Goal: Task Accomplishment & Management: Manage account settings

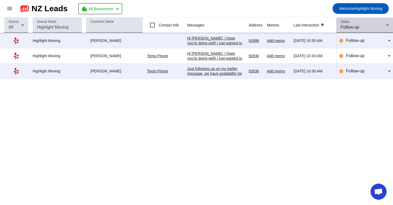
click at [353, 20] on div "Status Follow-up" at bounding box center [365, 25] width 48 height 15
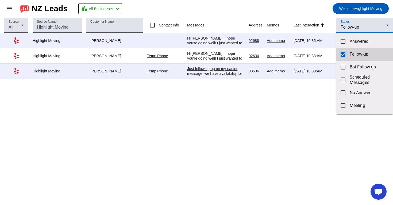
click at [347, 52] on mat-option "Follow-up" at bounding box center [365, 54] width 57 height 13
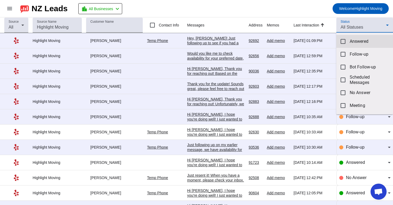
click at [356, 41] on span "Answered" at bounding box center [369, 41] width 39 height 5
click at [303, 1] on div at bounding box center [196, 102] width 393 height 205
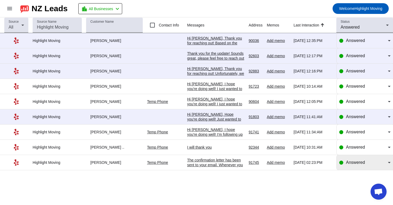
click at [353, 169] on div "Answered" at bounding box center [364, 162] width 51 height 15
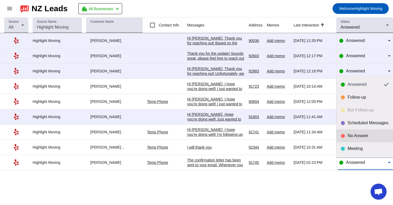
click at [364, 138] on div "No Answer" at bounding box center [368, 135] width 41 height 5
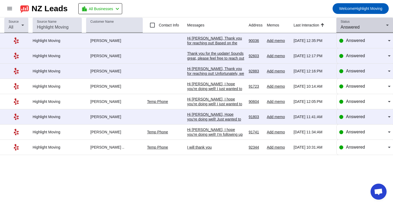
click at [364, 32] on div "Status Answered" at bounding box center [365, 25] width 48 height 15
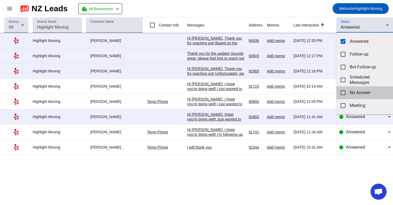
click at [353, 90] on span "No Answer" at bounding box center [369, 92] width 39 height 5
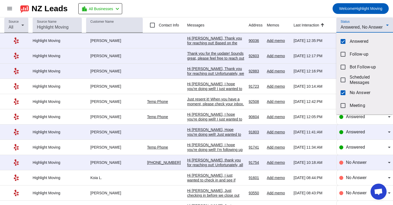
click at [300, 16] on div at bounding box center [196, 102] width 393 height 205
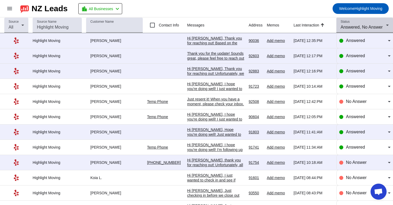
click at [375, 23] on div "Status Answered, No Answer" at bounding box center [365, 25] width 48 height 15
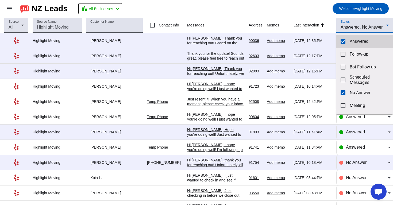
click at [354, 43] on span "Answered" at bounding box center [369, 41] width 39 height 5
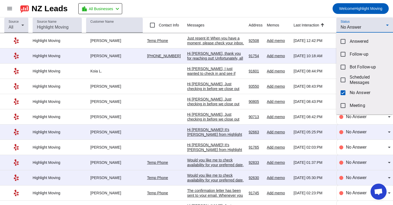
click at [320, 16] on div at bounding box center [196, 102] width 393 height 205
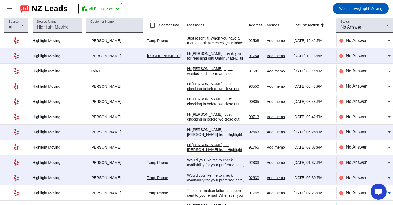
click at [351, 195] on span "No Answer" at bounding box center [356, 193] width 21 height 5
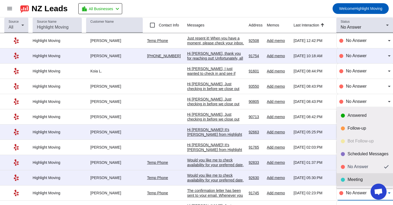
click at [359, 179] on div "Meeting" at bounding box center [368, 179] width 41 height 5
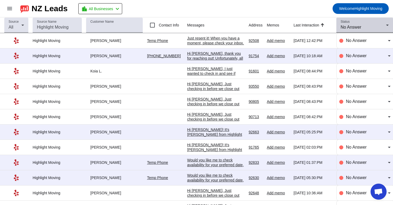
click at [360, 29] on span "No Answer" at bounding box center [351, 27] width 21 height 5
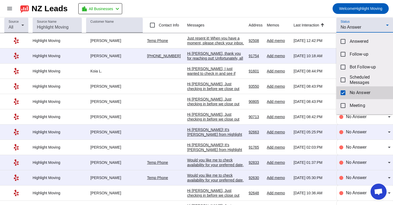
click at [345, 91] on mat-pseudo-checkbox at bounding box center [343, 92] width 5 height 5
click at [363, 21] on div at bounding box center [196, 102] width 393 height 205
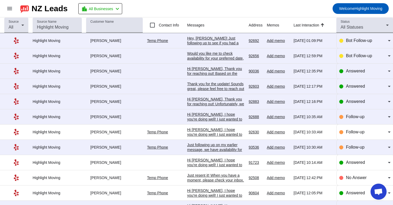
click at [363, 21] on div "Status All Statuses" at bounding box center [365, 25] width 48 height 15
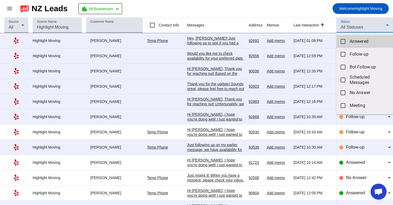
click at [354, 39] on span "Answered" at bounding box center [369, 41] width 39 height 5
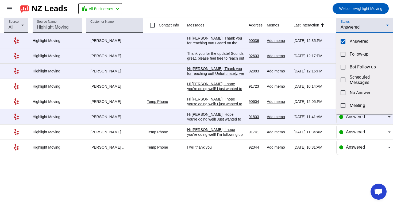
click at [293, 3] on div at bounding box center [196, 102] width 393 height 205
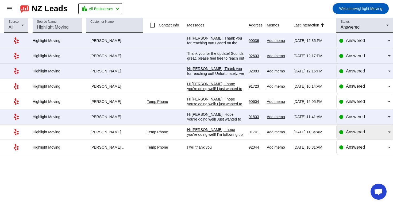
click at [347, 130] on div "Answered" at bounding box center [364, 132] width 51 height 15
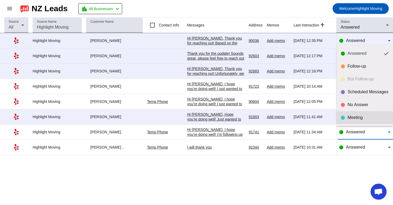
click at [356, 116] on div "Meeting" at bounding box center [368, 117] width 41 height 5
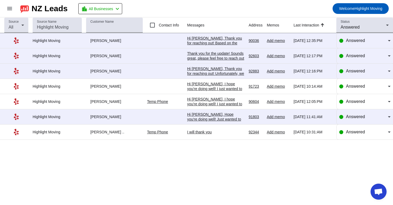
click at [208, 196] on div "Source All Source Name Customer Name Contact Info Messages Address Memos Last I…" at bounding box center [196, 111] width 393 height 188
click at [354, 26] on span "Answered" at bounding box center [350, 27] width 19 height 5
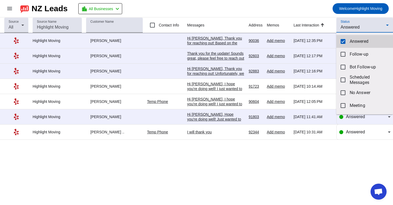
click at [349, 37] on mat-option "Answered" at bounding box center [365, 41] width 57 height 13
click at [354, 28] on div at bounding box center [196, 102] width 393 height 205
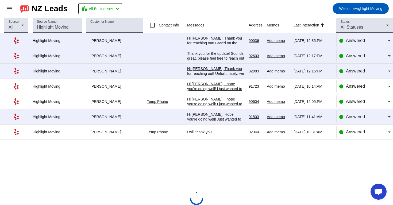
click at [354, 28] on span "All Statuses" at bounding box center [352, 27] width 22 height 5
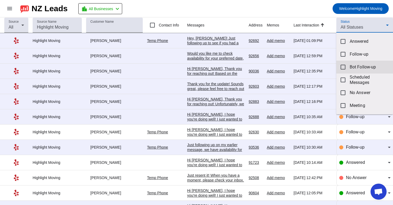
click at [356, 68] on span "Bot Follow-up" at bounding box center [369, 66] width 39 height 5
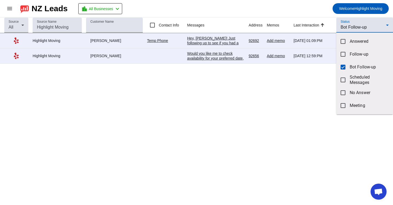
click at [230, 125] on div at bounding box center [196, 102] width 393 height 205
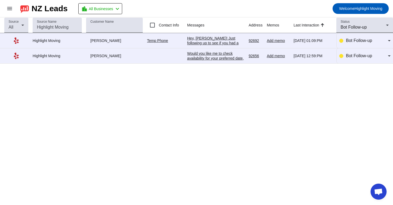
click at [222, 56] on div "Would you like me to check availability for your preferred date, or are you sti…" at bounding box center [215, 60] width 57 height 19
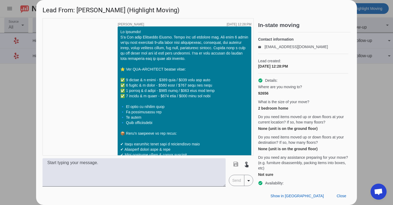
scroll to position [171, 0]
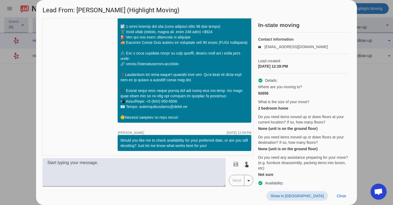
click at [314, 196] on span "Show in [GEOGRAPHIC_DATA]" at bounding box center [297, 196] width 53 height 4
click at [340, 198] on span "Close" at bounding box center [342, 196] width 10 height 4
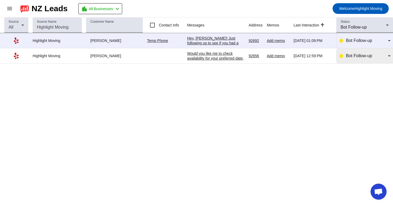
click at [372, 58] on span "Bot Follow-up" at bounding box center [359, 56] width 26 height 5
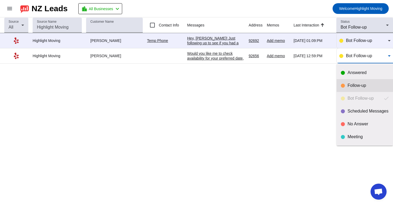
click at [354, 85] on div "Follow-up" at bounding box center [368, 85] width 41 height 5
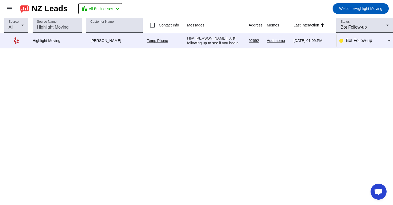
click at [215, 42] on div "Hey, Jim! Just following up to see if you had a chance to review our offer. Let…" at bounding box center [215, 74] width 57 height 77
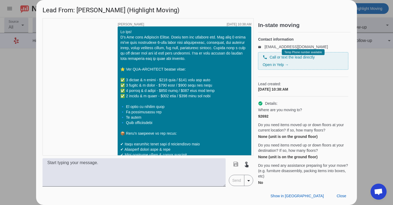
scroll to position [258, 0]
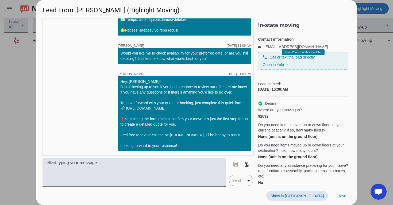
click at [313, 197] on span "Show in [GEOGRAPHIC_DATA]" at bounding box center [297, 196] width 53 height 4
click at [340, 197] on span "Close" at bounding box center [342, 196] width 10 height 4
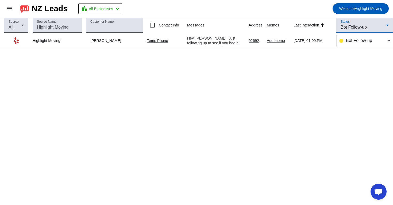
click at [374, 29] on div "Bot Follow-up" at bounding box center [363, 27] width 45 height 6
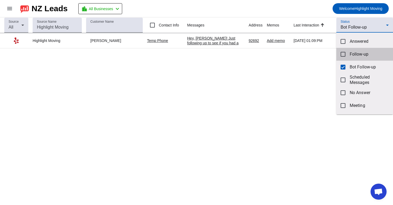
click at [349, 58] on mat-option "Follow-up" at bounding box center [365, 54] width 57 height 13
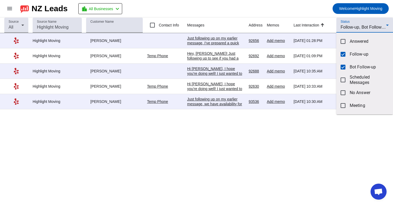
click at [216, 48] on div at bounding box center [196, 102] width 393 height 205
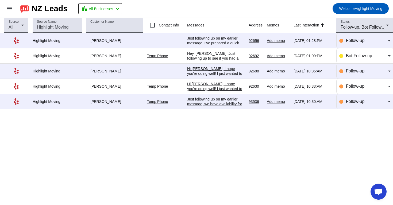
click at [217, 40] on div "Just following up on my earlier message, I've prepared a quick personal estimat…" at bounding box center [215, 81] width 57 height 91
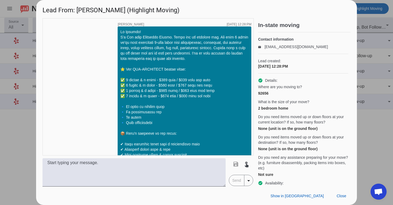
scroll to position [264, 0]
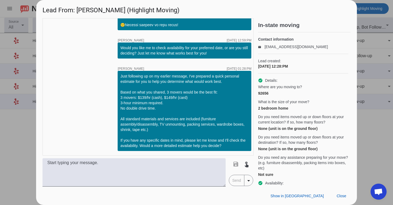
drag, startPoint x: 120, startPoint y: 77, endPoint x: 231, endPoint y: 145, distance: 129.8
click at [231, 145] on div "Just following up on my earlier message, I've prepared a quick personal estimat…" at bounding box center [184, 111] width 128 height 75
copy div "Just following up on my earlier message, I've prepared a quick personal estimat…"
click at [377, 137] on div at bounding box center [196, 102] width 393 height 205
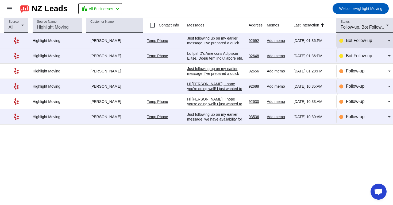
click at [357, 43] on span "Bot Follow-up" at bounding box center [359, 40] width 26 height 5
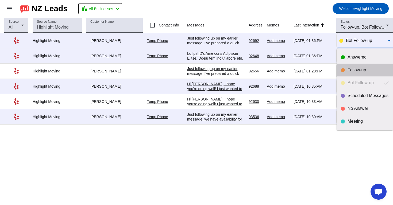
click at [353, 70] on div "Follow-up" at bounding box center [368, 69] width 41 height 5
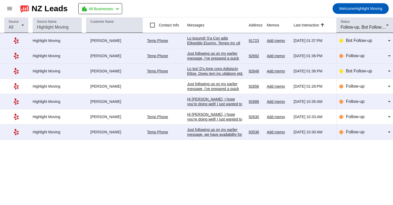
click at [294, 123] on td "[DATE] 10:33:AM" at bounding box center [315, 116] width 43 height 15
click at [228, 42] on div at bounding box center [215, 175] width 57 height 279
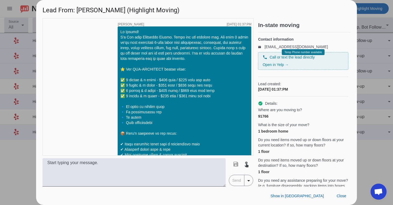
scroll to position [143, 0]
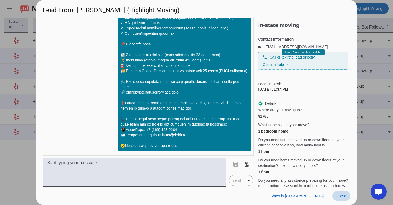
click at [342, 196] on span "Close" at bounding box center [342, 196] width 10 height 4
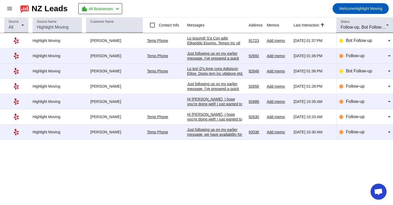
click at [203, 44] on div at bounding box center [215, 175] width 57 height 279
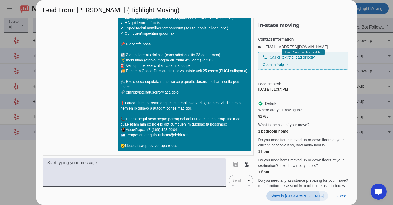
click at [324, 199] on span at bounding box center [297, 196] width 62 height 10
click at [340, 197] on span "Close" at bounding box center [342, 196] width 10 height 4
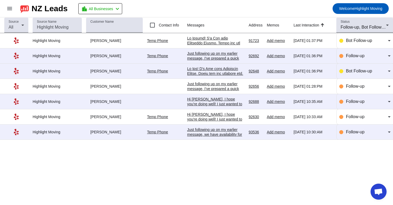
click at [212, 132] on div "Just following up on my earlier message, we have availability for [DATE], and I…" at bounding box center [215, 165] width 57 height 77
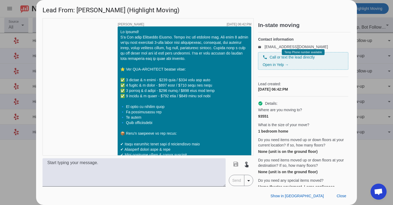
scroll to position [346, 0]
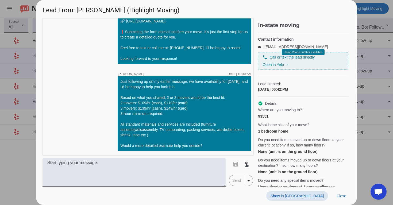
click at [310, 198] on span "Show in [GEOGRAPHIC_DATA]" at bounding box center [297, 196] width 53 height 4
click at [343, 199] on span at bounding box center [342, 196] width 18 height 10
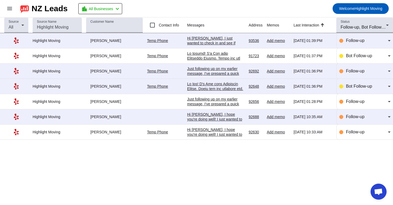
click at [214, 135] on div "Hi [PERSON_NAME], I hope you're doing well! I just wanted to follow up and see …" at bounding box center [215, 158] width 57 height 63
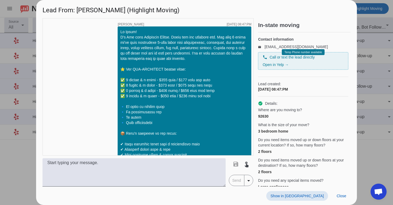
scroll to position [580, 0]
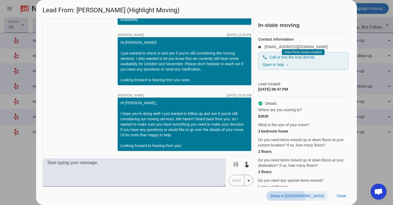
click at [316, 198] on span at bounding box center [297, 196] width 62 height 10
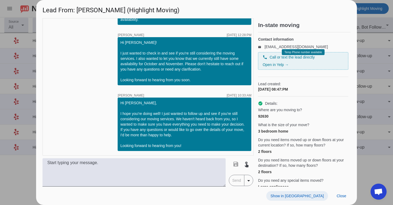
scroll to position [625, 0]
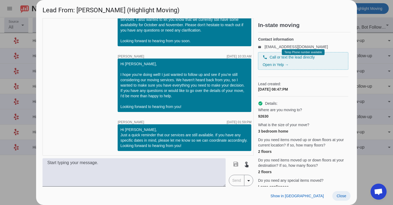
click at [333, 194] on span at bounding box center [342, 196] width 18 height 10
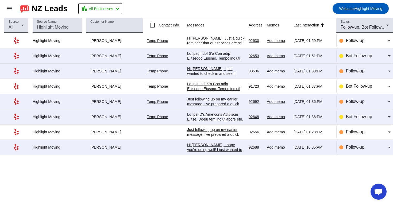
click at [201, 149] on div "Hi [PERSON_NAME], I hope you're doing well! I just wanted to follow up and see …" at bounding box center [215, 174] width 57 height 63
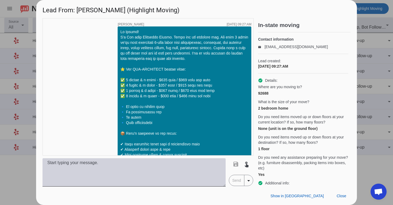
scroll to position [591, 0]
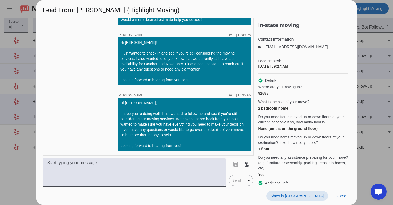
click at [318, 196] on span "Show in [GEOGRAPHIC_DATA]" at bounding box center [297, 196] width 53 height 4
click at [343, 201] on span at bounding box center [342, 196] width 18 height 10
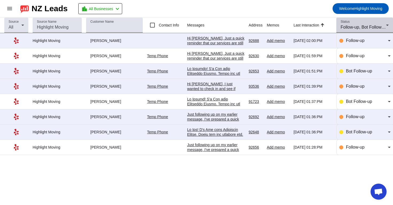
click at [379, 26] on span "Follow-up, Bot Follow-up" at bounding box center [364, 27] width 47 height 5
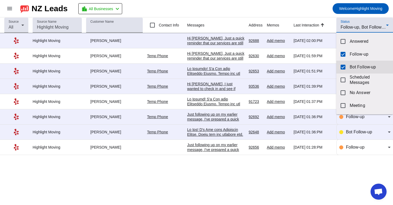
click at [347, 61] on mat-option "Bot Follow-up" at bounding box center [365, 67] width 57 height 13
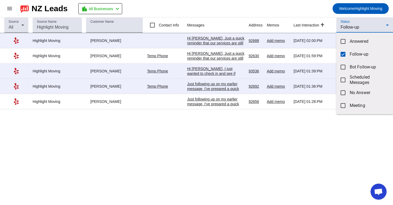
click at [322, 5] on div at bounding box center [196, 102] width 393 height 205
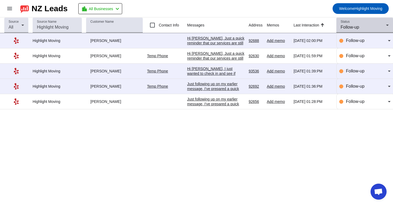
click at [375, 30] on mat-select "Follow-up" at bounding box center [365, 27] width 48 height 6
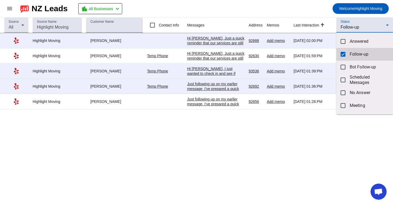
click at [345, 52] on mat-pseudo-checkbox at bounding box center [343, 54] width 5 height 5
click at [360, 28] on div at bounding box center [196, 102] width 393 height 205
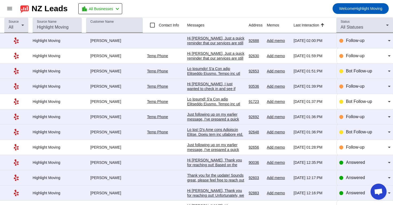
click at [360, 28] on span "All Statuses" at bounding box center [352, 27] width 22 height 5
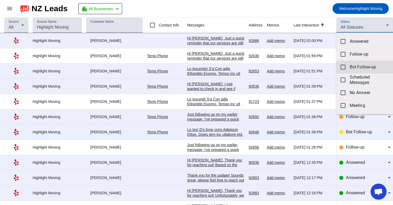
click at [350, 61] on mat-option "Bot Follow-up" at bounding box center [365, 67] width 57 height 13
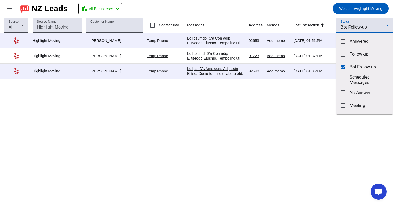
click at [290, 7] on div at bounding box center [196, 102] width 393 height 205
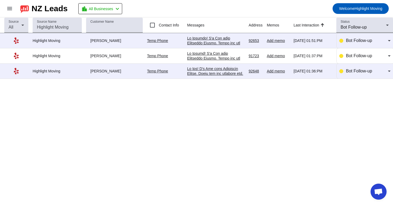
click at [231, 72] on div at bounding box center [215, 205] width 57 height 279
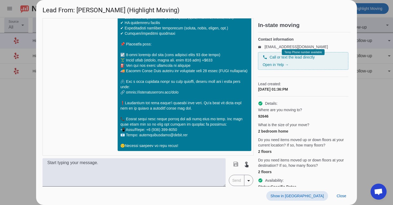
click at [311, 197] on span "Show in [GEOGRAPHIC_DATA]" at bounding box center [297, 196] width 53 height 4
click at [349, 199] on span at bounding box center [342, 196] width 18 height 10
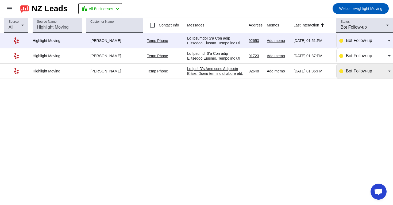
click at [357, 72] on span "Bot Follow-up" at bounding box center [359, 71] width 26 height 5
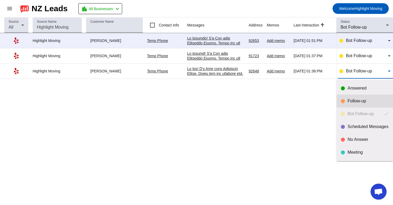
click at [348, 101] on div "Follow-up" at bounding box center [368, 100] width 41 height 5
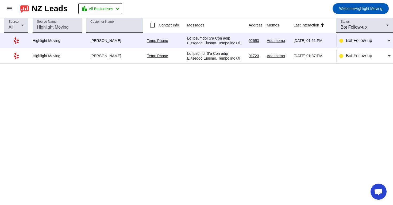
click at [217, 59] on div at bounding box center [215, 190] width 57 height 279
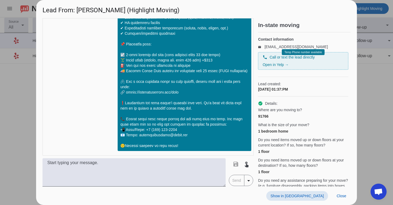
click at [310, 197] on span "Show in [GEOGRAPHIC_DATA]" at bounding box center [297, 196] width 53 height 4
click at [344, 201] on div "Show in Yelp Close" at bounding box center [196, 196] width 321 height 18
click at [344, 198] on span "Close" at bounding box center [342, 196] width 10 height 4
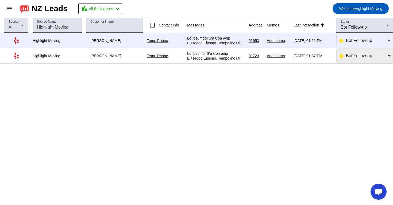
click at [347, 63] on div "Bot Follow-up" at bounding box center [364, 55] width 51 height 15
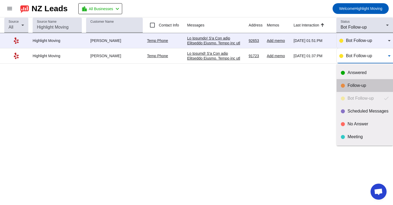
click at [346, 83] on div "Follow-up" at bounding box center [365, 85] width 48 height 5
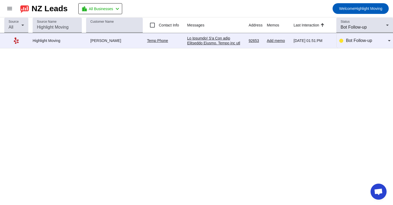
click at [231, 41] on div at bounding box center [215, 175] width 57 height 279
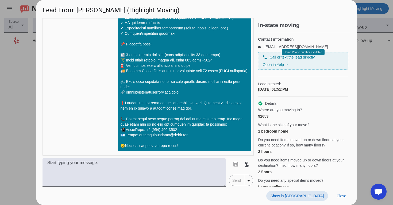
click at [320, 197] on span "Show in [GEOGRAPHIC_DATA]" at bounding box center [297, 196] width 53 height 4
click at [340, 199] on span at bounding box center [342, 196] width 18 height 10
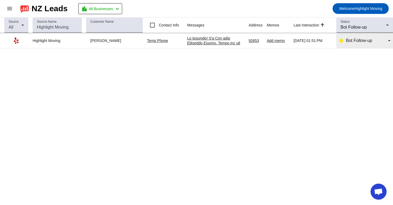
click at [361, 45] on div "Bot Follow-up" at bounding box center [364, 40] width 51 height 15
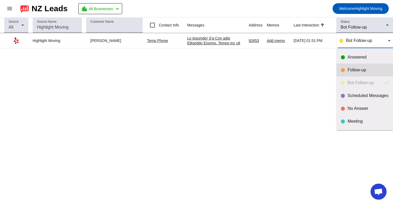
click at [355, 68] on div "Follow-up" at bounding box center [368, 69] width 41 height 5
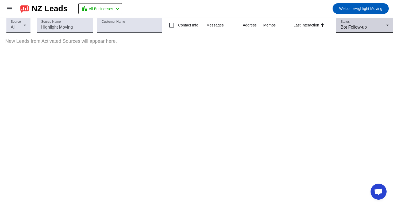
click at [348, 26] on span "Bot Follow-up" at bounding box center [354, 27] width 26 height 5
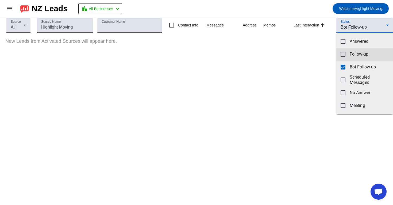
click at [354, 50] on mat-option "Follow-up" at bounding box center [365, 54] width 57 height 13
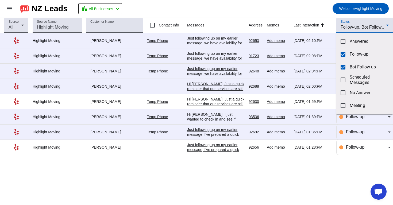
click at [355, 26] on div at bounding box center [196, 102] width 393 height 205
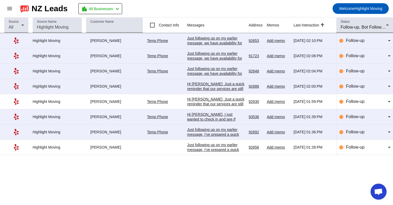
click at [262, 192] on div "Source All Source Name Customer Name Contact Info Messages Address Memos Last I…" at bounding box center [196, 111] width 393 height 188
click at [201, 179] on div "Source All Source Name Customer Name Contact Info Messages Address Memos Last I…" at bounding box center [196, 111] width 393 height 188
